Goal: Task Accomplishment & Management: Manage account settings

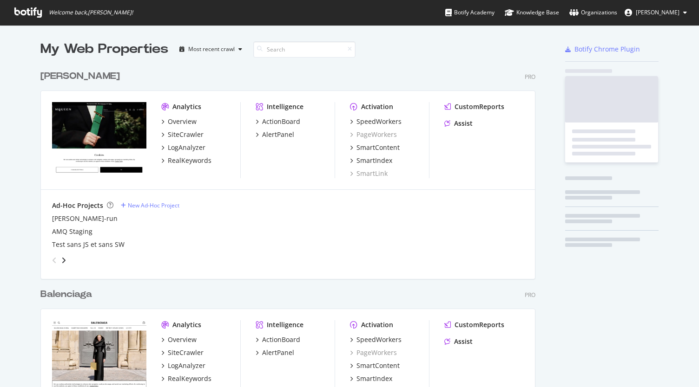
scroll to position [380, 684]
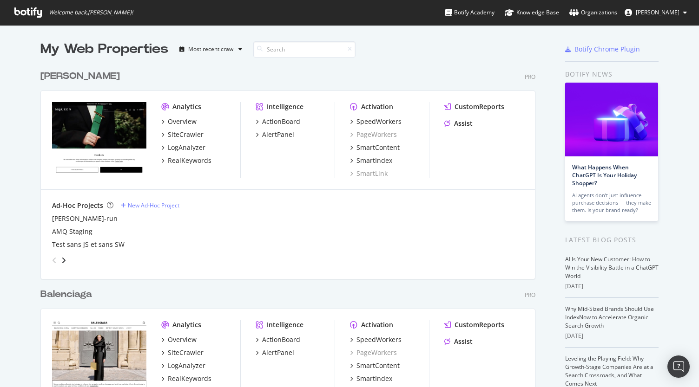
click at [679, 7] on button "[PERSON_NAME]" at bounding box center [655, 12] width 77 height 15
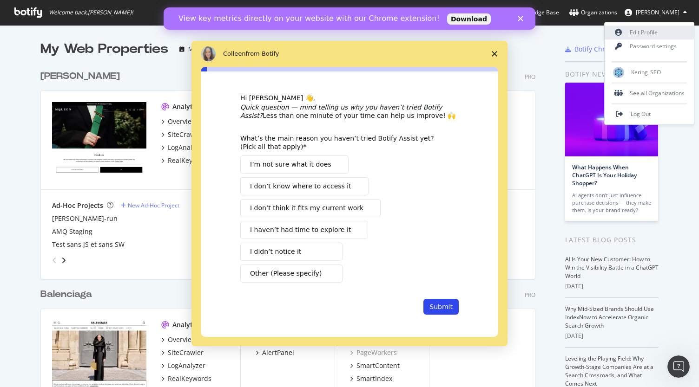
scroll to position [0, 0]
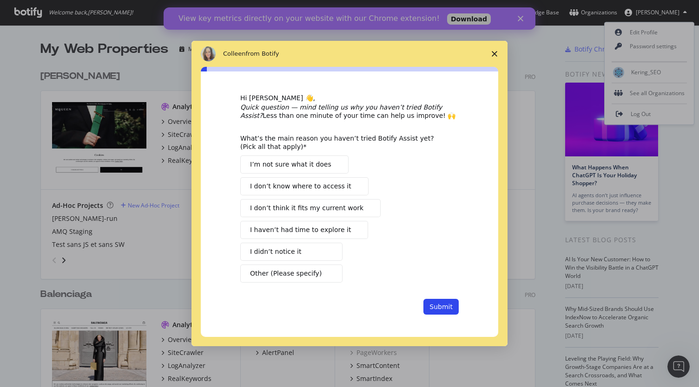
click at [671, 39] on div "Intercom messenger" at bounding box center [349, 193] width 699 height 387
click at [518, 13] on div "Intercom messenger" at bounding box center [349, 193] width 699 height 387
click at [658, 74] on div "Intercom messenger" at bounding box center [349, 193] width 699 height 387
click at [492, 55] on icon "Close survey" at bounding box center [495, 54] width 6 height 6
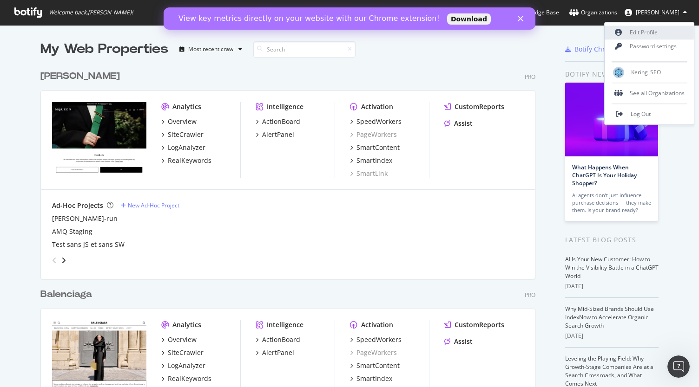
click at [660, 32] on link "Edit Profile" at bounding box center [648, 33] width 89 height 14
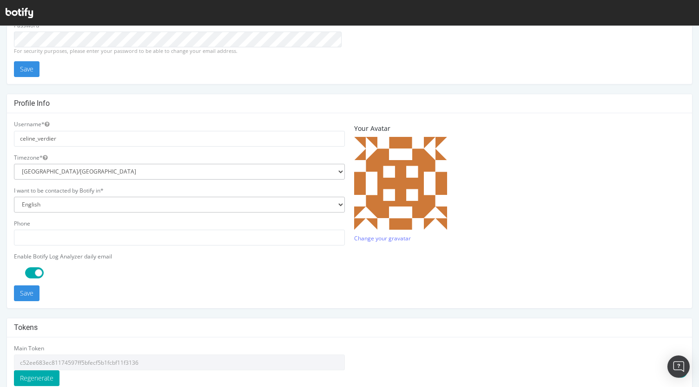
scroll to position [220, 0]
